Goal: Task Accomplishment & Management: Complete application form

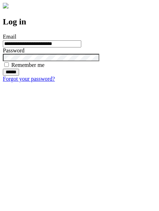
type input "**********"
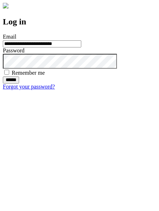
click at [19, 83] on input "******" at bounding box center [11, 79] width 16 height 7
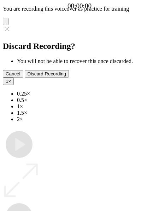
type input "**********"
